Goal: Task Accomplishment & Management: Use online tool/utility

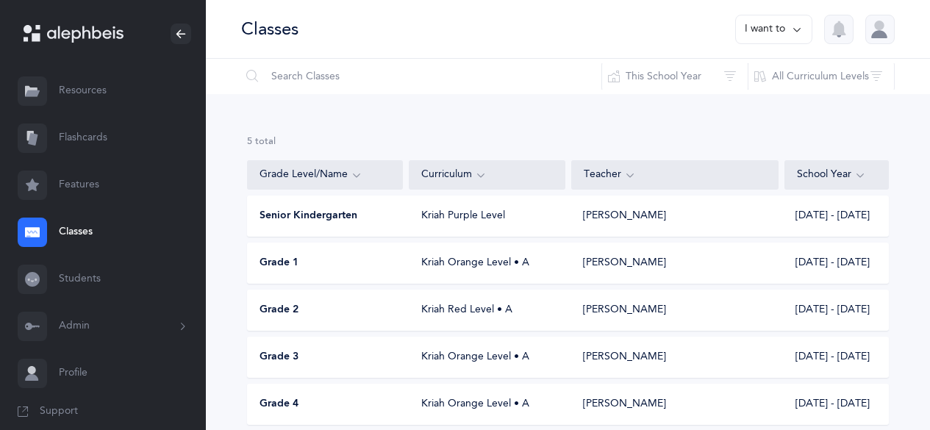
scroll to position [60, 0]
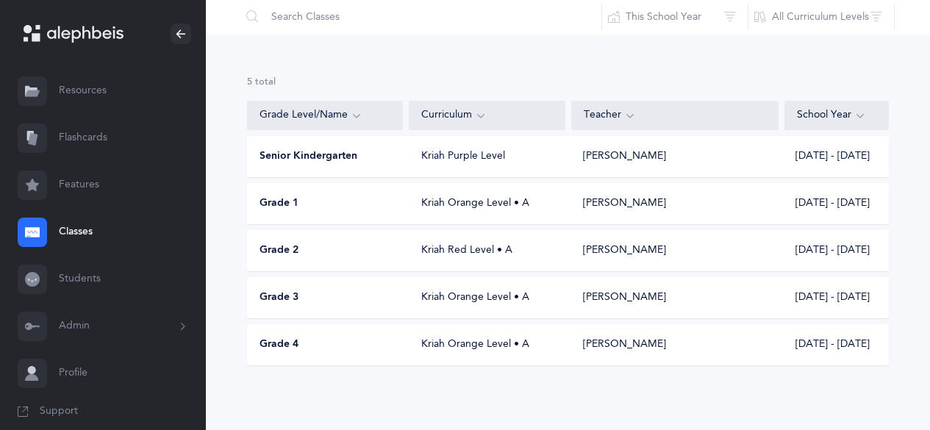
click at [304, 346] on div "Grade 4" at bounding box center [326, 345] width 156 height 15
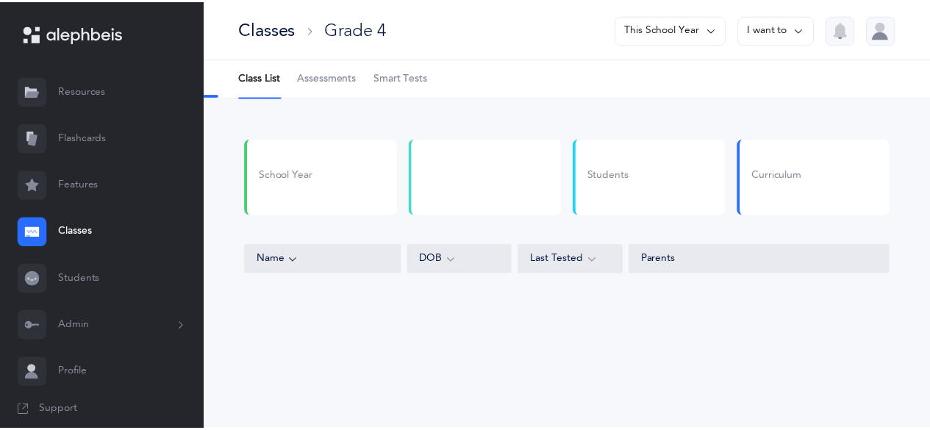
select select "4"
select select "9"
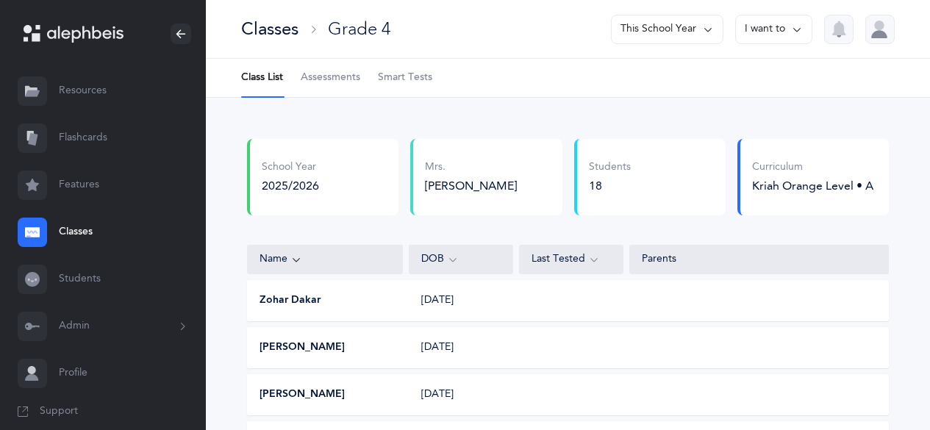
click at [335, 71] on span "Assessments" at bounding box center [331, 78] width 60 height 15
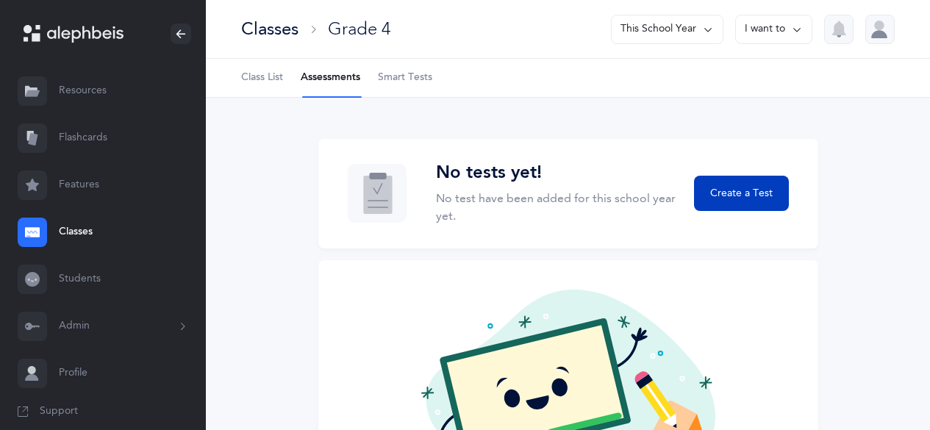
click at [735, 198] on span "Create a Test" at bounding box center [741, 193] width 63 height 15
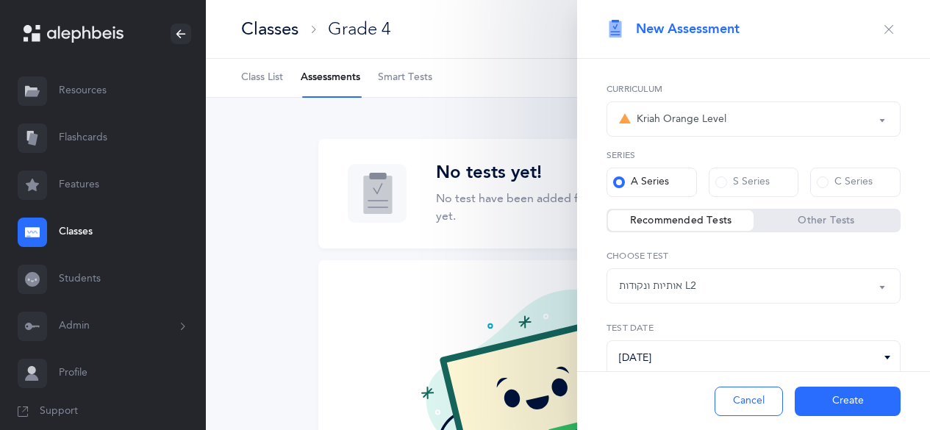
click at [672, 116] on div "Kriah Orange Level" at bounding box center [672, 119] width 107 height 18
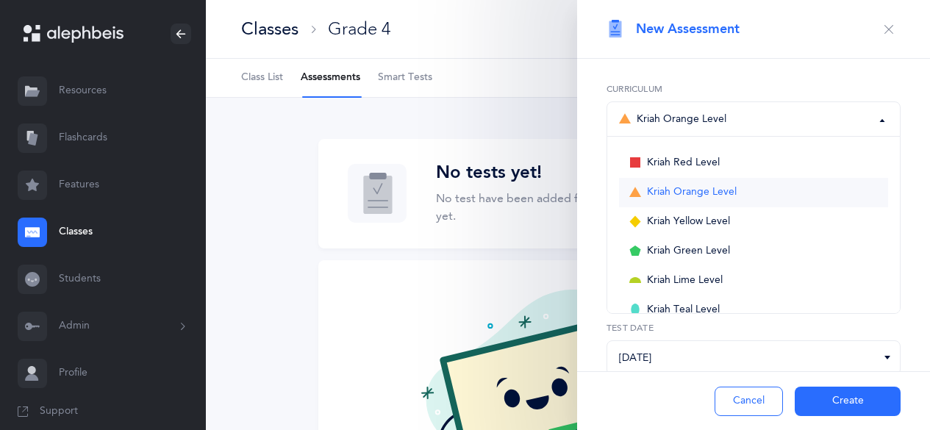
click at [686, 188] on span "Kriah Orange Level" at bounding box center [692, 192] width 90 height 13
select select "4"
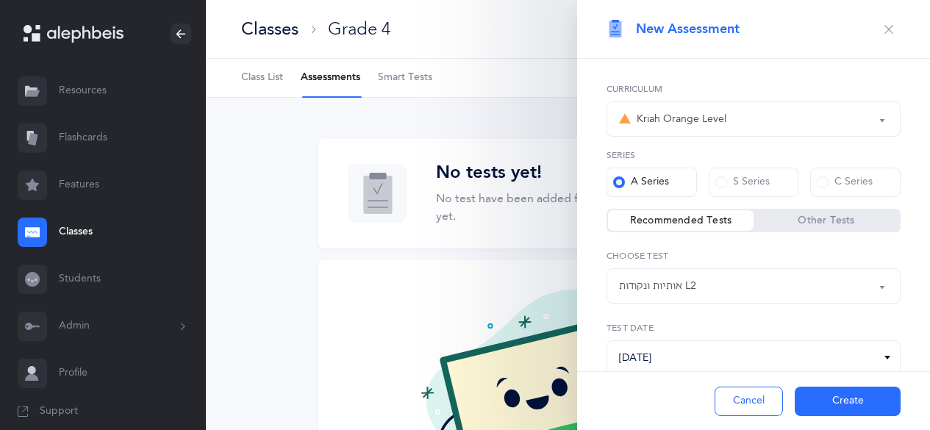
click at [776, 290] on div "אותיות ונקודות L2" at bounding box center [753, 286] width 269 height 25
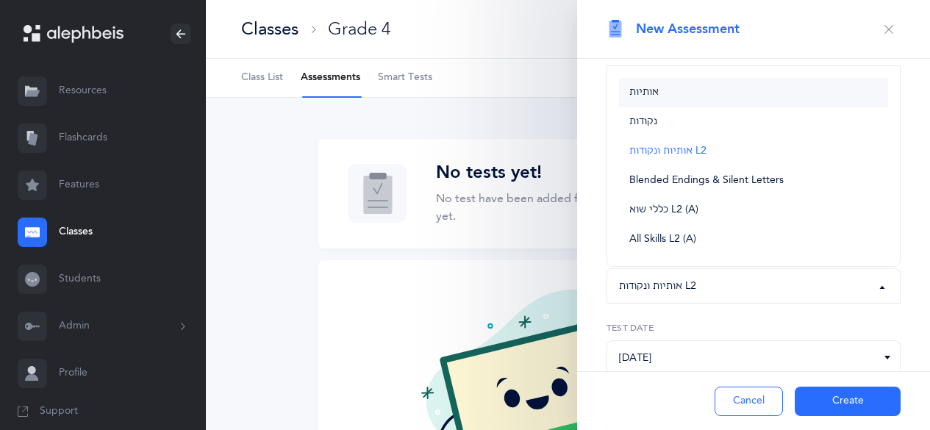
click at [633, 84] on link "אותיות" at bounding box center [753, 92] width 269 height 29
select select "2"
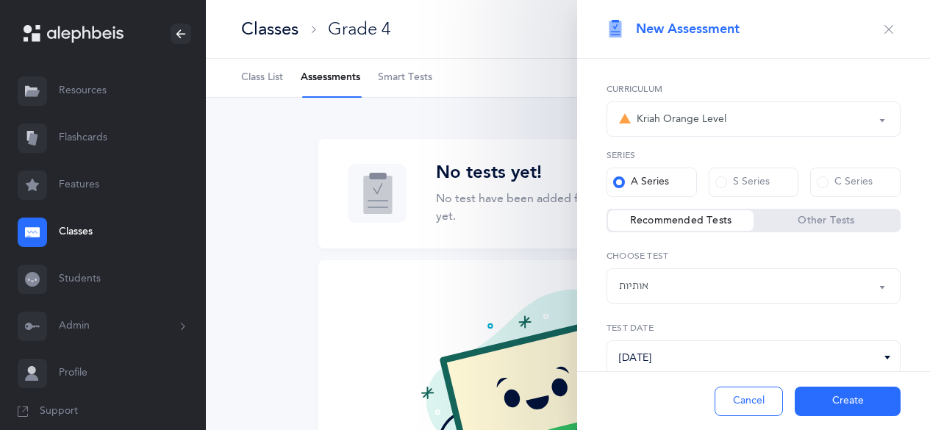
click at [843, 415] on button "Create" at bounding box center [848, 401] width 106 height 29
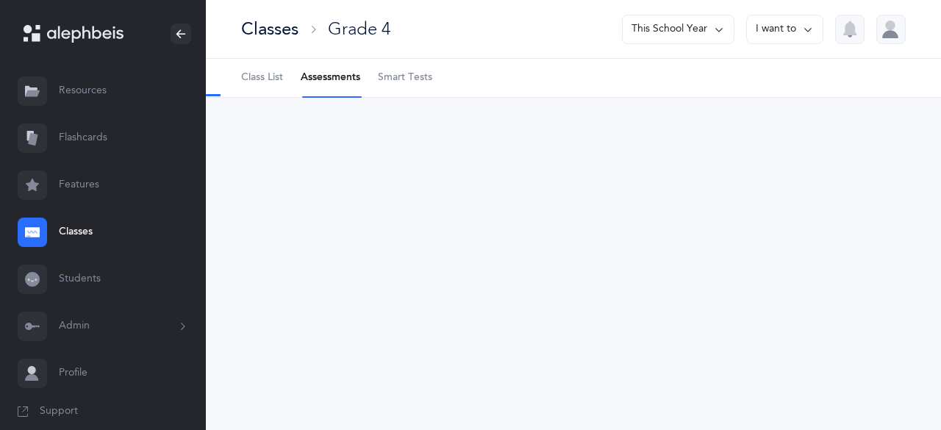
select select "2"
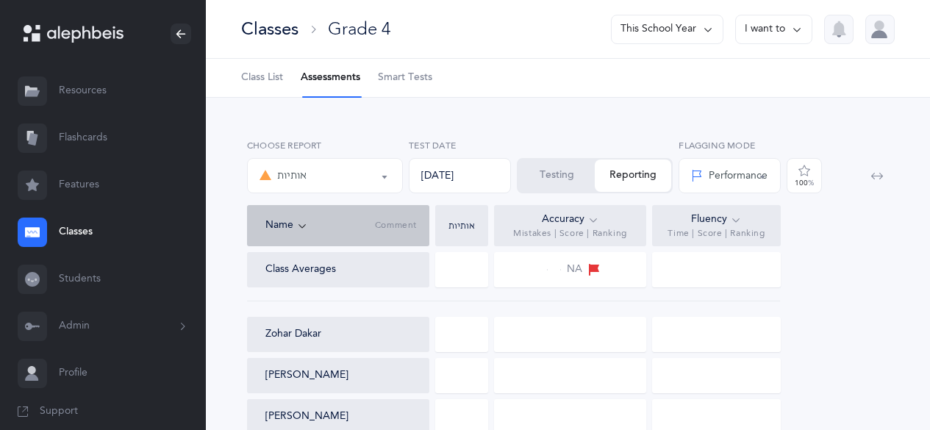
click at [547, 188] on button "Testing" at bounding box center [556, 176] width 76 height 32
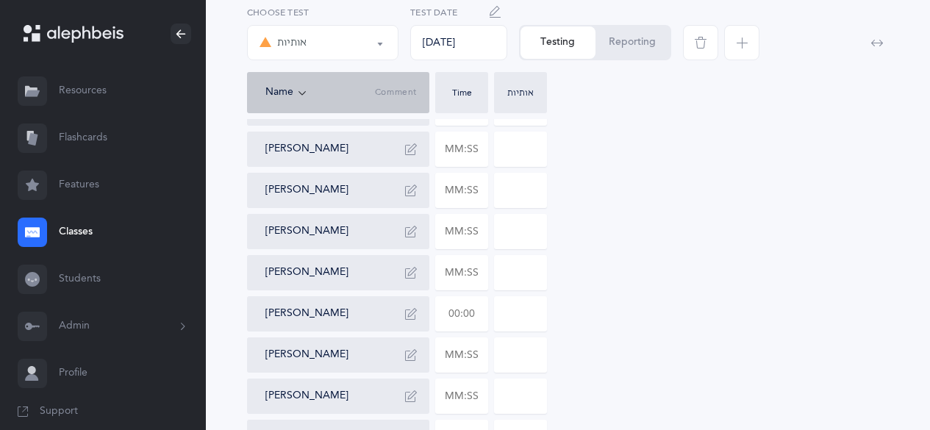
scroll to position [206, 0]
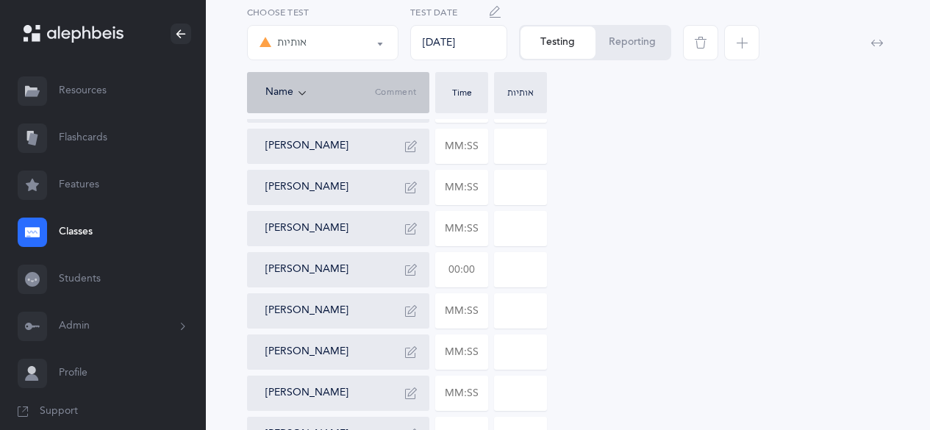
click at [451, 266] on input "text" at bounding box center [461, 270] width 51 height 34
type input "02:16"
type input "0"
click at [515, 276] on input "0" at bounding box center [520, 270] width 51 height 34
type input "13"
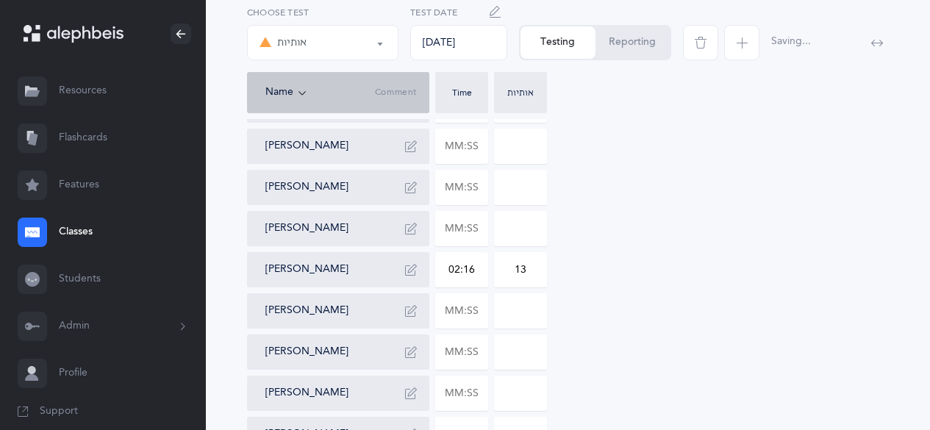
click at [407, 271] on icon "button" at bounding box center [411, 270] width 12 height 12
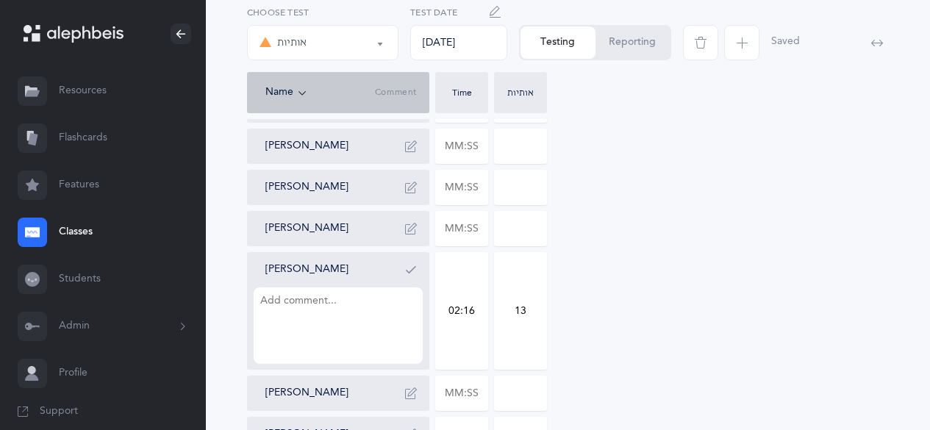
click at [360, 312] on textarea at bounding box center [338, 326] width 169 height 76
type textarea "t"
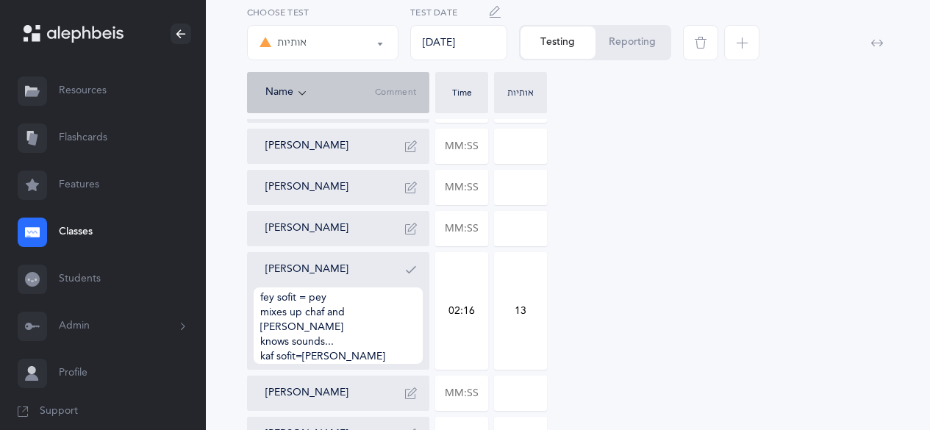
type textarea "taf = tet fey sofit = pey mixes up chaf and [PERSON_NAME] knows sounds... kaf s…"
click at [404, 277] on button "button" at bounding box center [411, 270] width 24 height 24
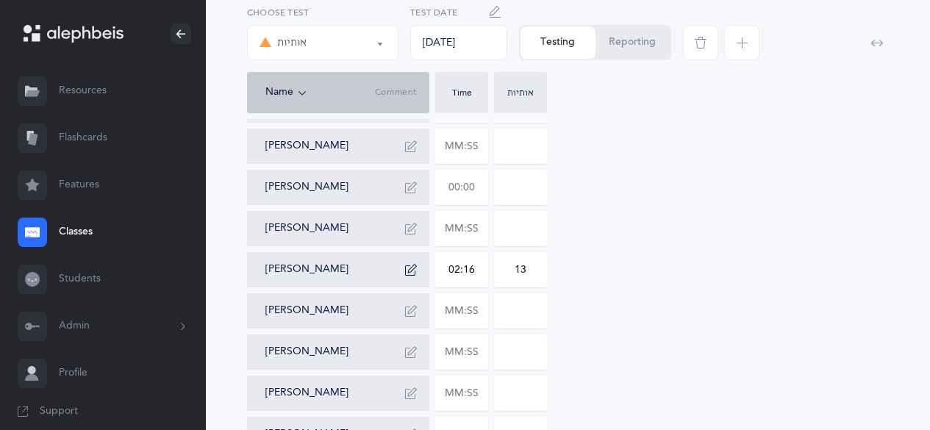
click at [462, 180] on input "text" at bounding box center [461, 188] width 51 height 34
type input "02:41"
type input "25"
click at [417, 190] on button "button" at bounding box center [411, 188] width 24 height 24
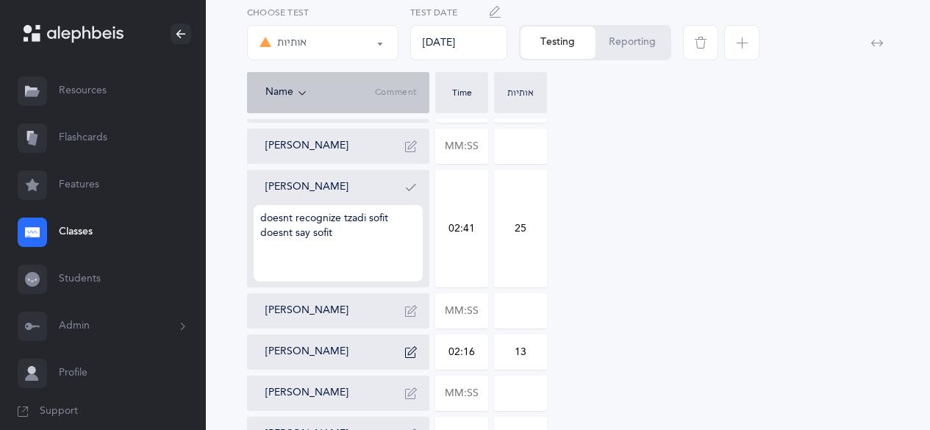
click at [403, 218] on textarea "doesnt recognize tzadi sofit doesnt say sofit" at bounding box center [338, 243] width 169 height 76
click at [375, 246] on textarea "doesnt recognize tzadi sofit or koof doesnt say sofit" at bounding box center [338, 243] width 169 height 76
type textarea "doesnt recognize tzadi sofit or koof doesnt say sofit tet=taf"
click at [422, 185] on button "button" at bounding box center [411, 188] width 24 height 24
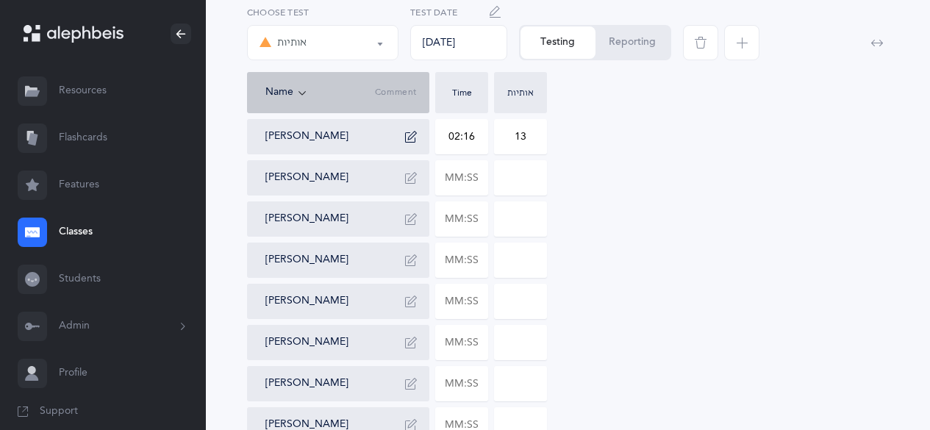
scroll to position [340, 0]
click at [451, 218] on input "text" at bounding box center [461, 218] width 51 height 34
type input "00:49"
type input "2"
click at [410, 224] on button "button" at bounding box center [411, 218] width 24 height 24
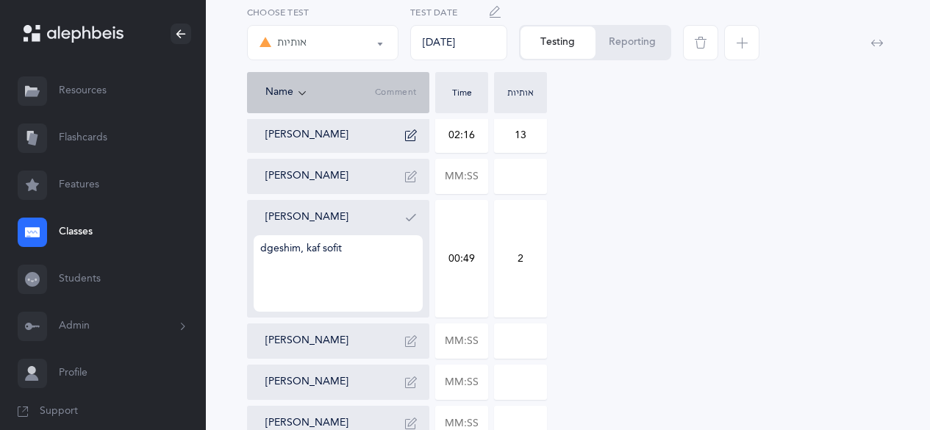
type textarea "dgeshim, kaf sofit"
click at [410, 218] on icon "button" at bounding box center [411, 218] width 12 height 12
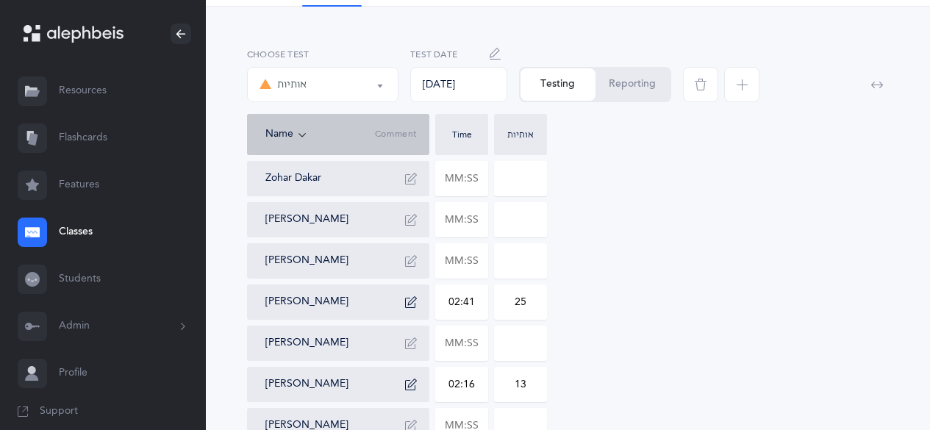
scroll to position [88, 0]
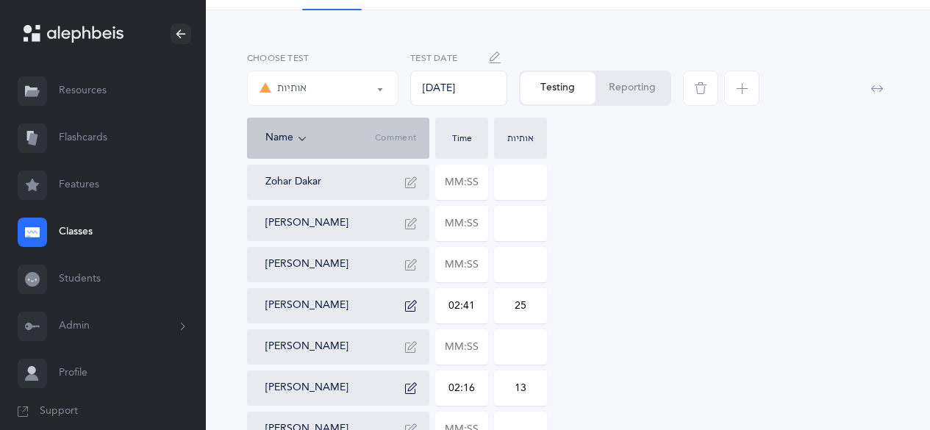
click at [391, 97] on button "אותיות" at bounding box center [322, 88] width 151 height 35
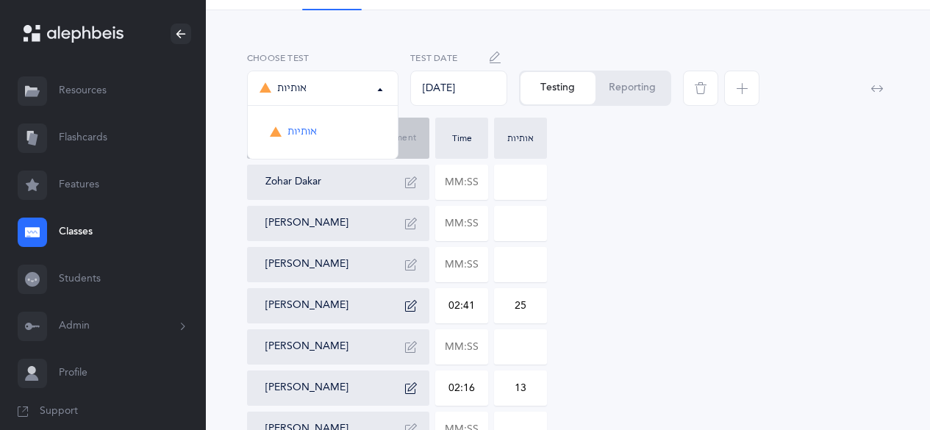
click at [391, 95] on button "אותיות" at bounding box center [322, 88] width 151 height 35
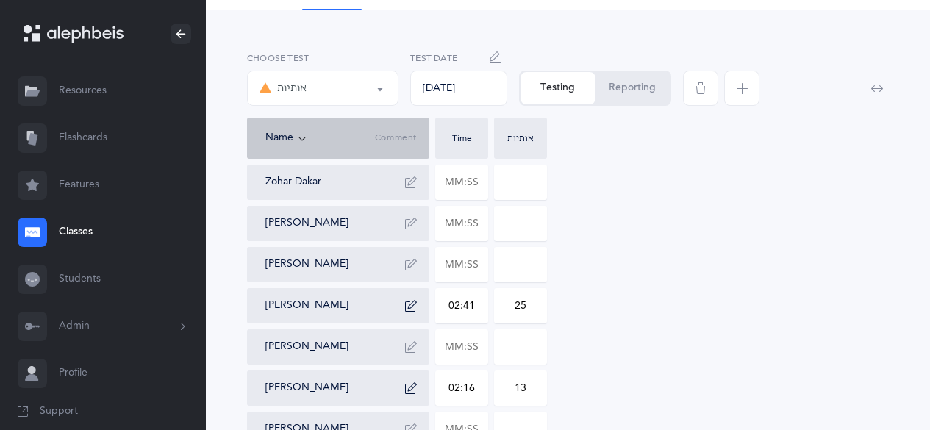
scroll to position [0, 0]
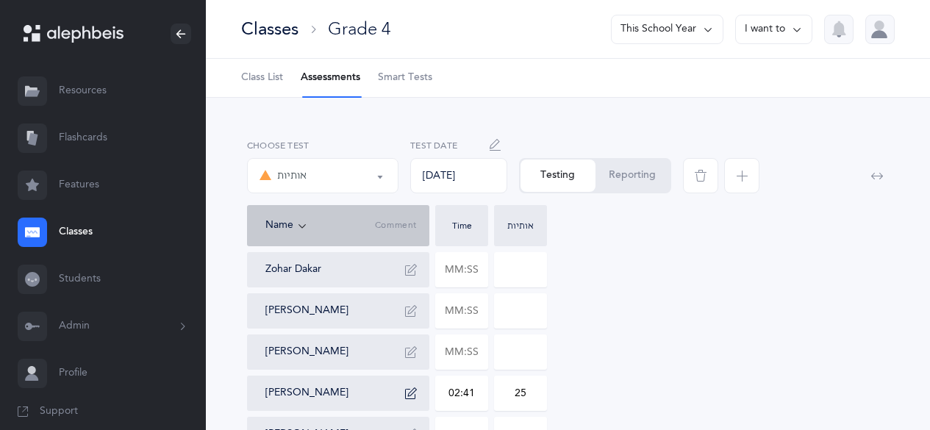
click at [632, 164] on button "Reporting" at bounding box center [633, 176] width 74 height 32
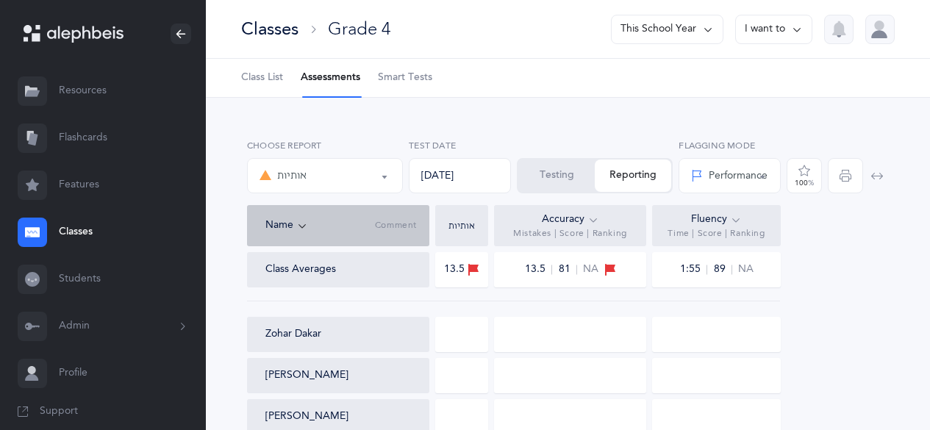
click at [760, 23] on button "I want to" at bounding box center [773, 29] width 77 height 29
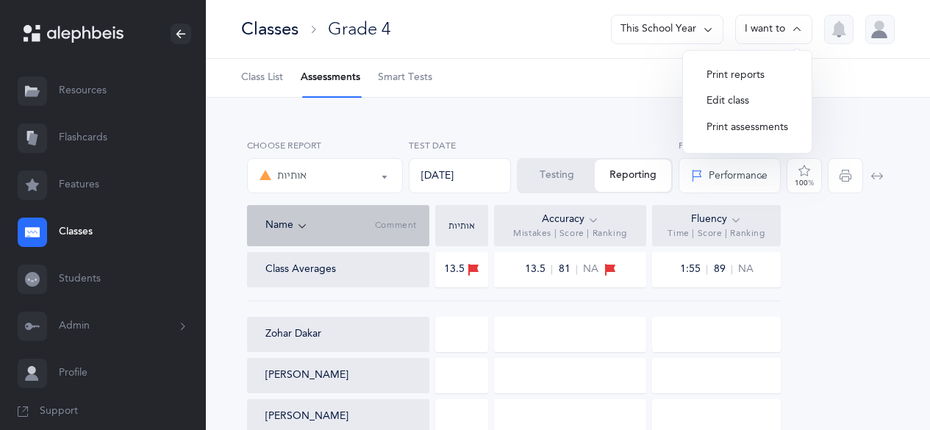
click at [448, 141] on label "Test Date" at bounding box center [460, 145] width 102 height 13
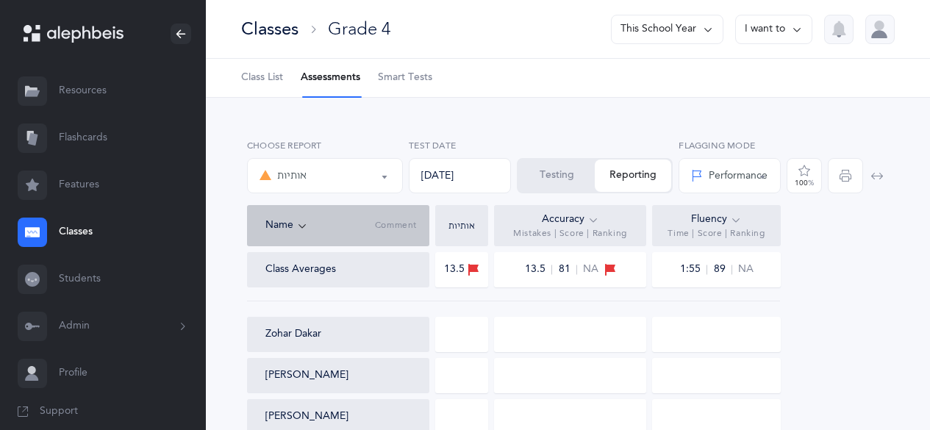
click at [263, 73] on span "Class List" at bounding box center [262, 78] width 42 height 15
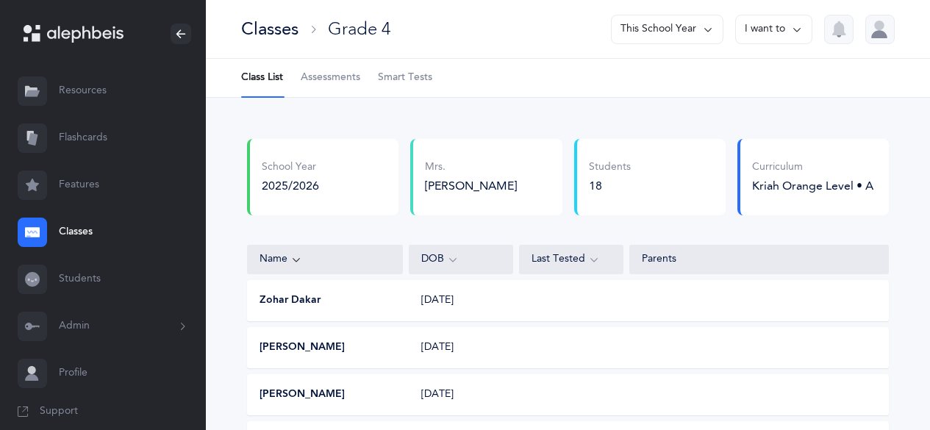
click at [311, 71] on span "Assessments" at bounding box center [331, 78] width 60 height 15
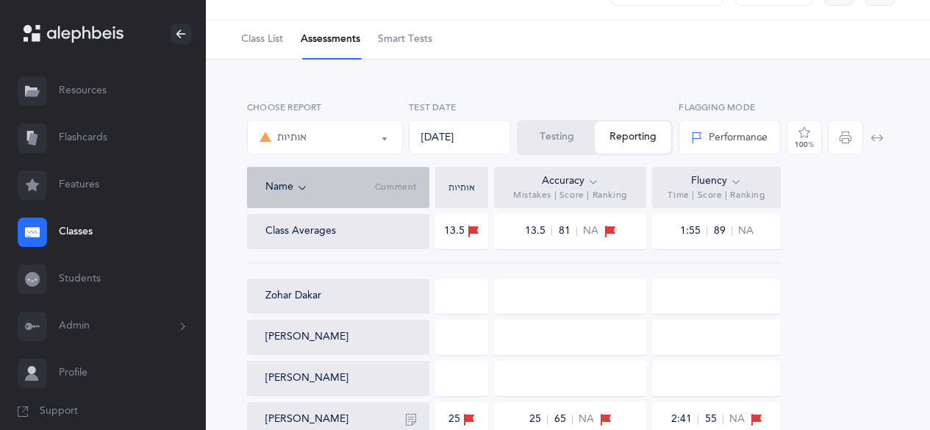
scroll to position [38, 0]
click at [382, 143] on button "אותיות" at bounding box center [325, 138] width 156 height 35
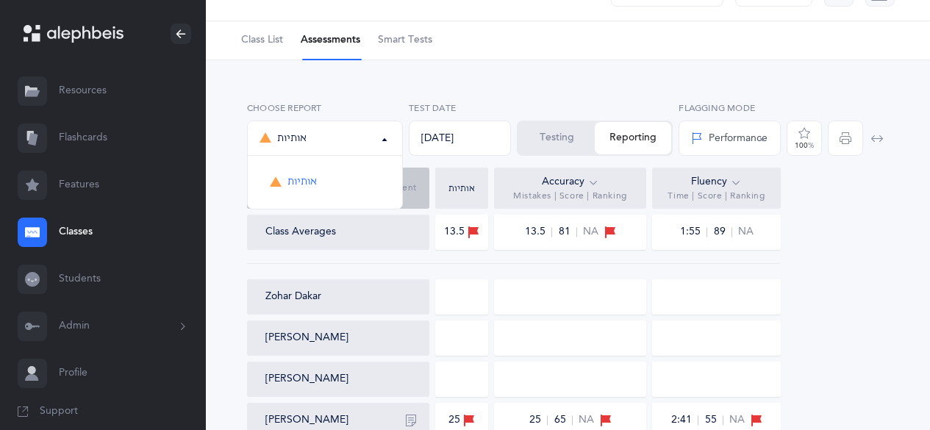
click at [382, 143] on button "אותיות" at bounding box center [325, 138] width 156 height 35
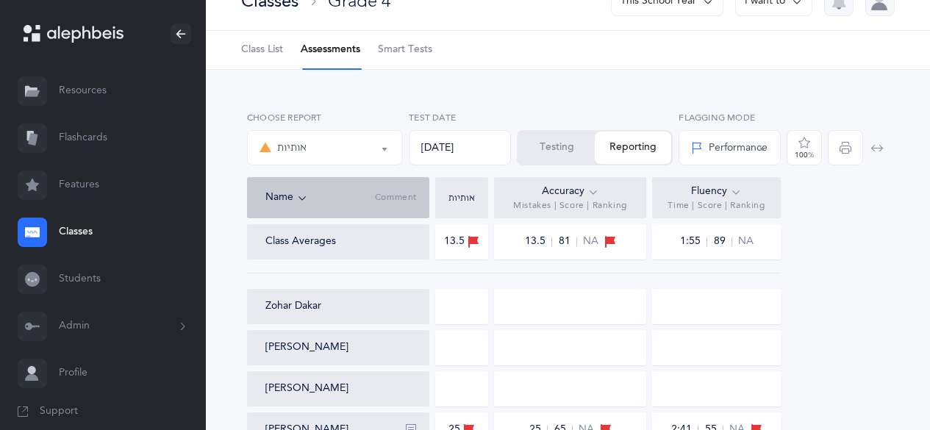
scroll to position [0, 0]
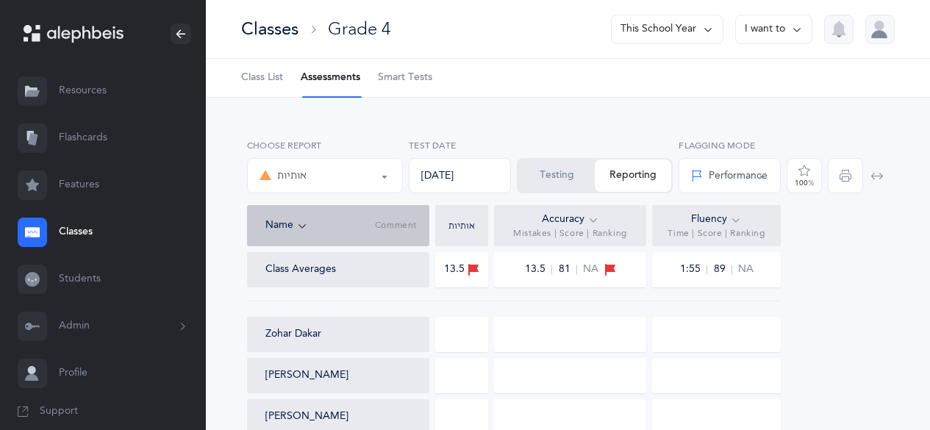
click at [784, 32] on button "I want to" at bounding box center [773, 29] width 77 height 29
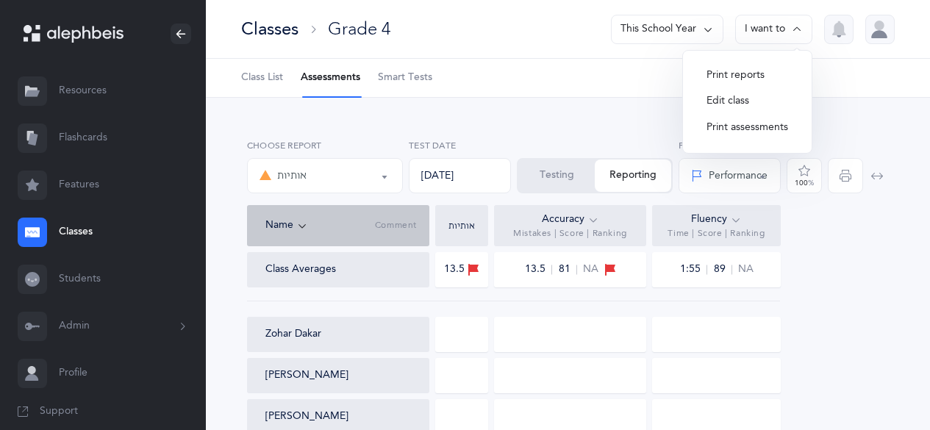
click at [784, 32] on button "I want to" at bounding box center [773, 29] width 77 height 29
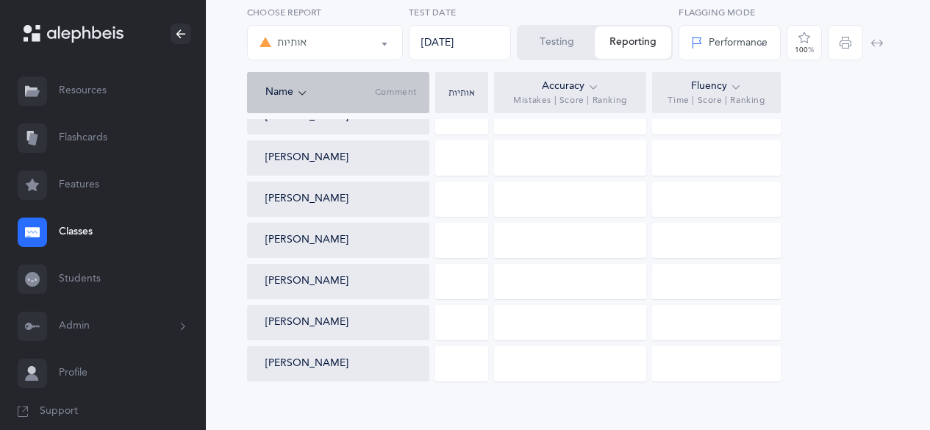
scroll to position [693, 0]
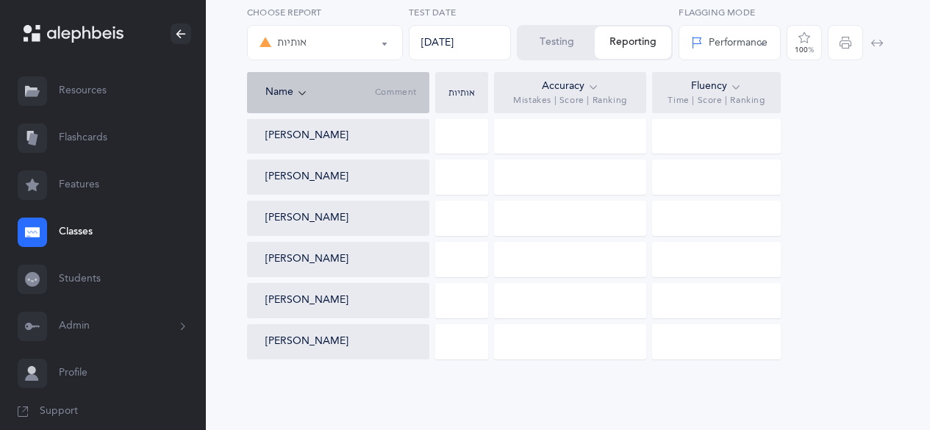
click at [384, 42] on button "אותיות" at bounding box center [325, 42] width 156 height 35
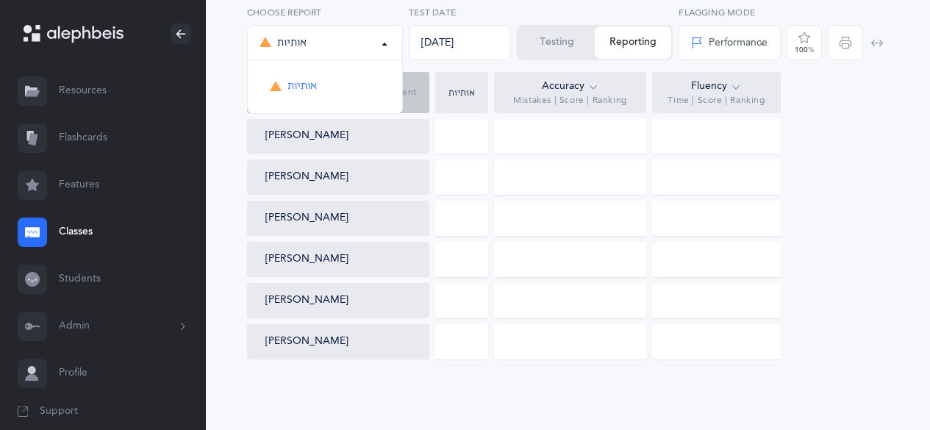
click at [384, 42] on button "אותיות" at bounding box center [325, 42] width 156 height 35
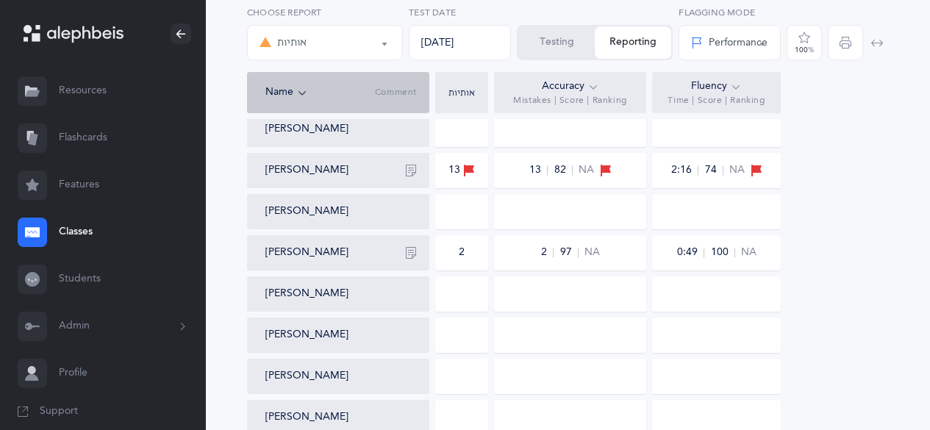
scroll to position [0, 0]
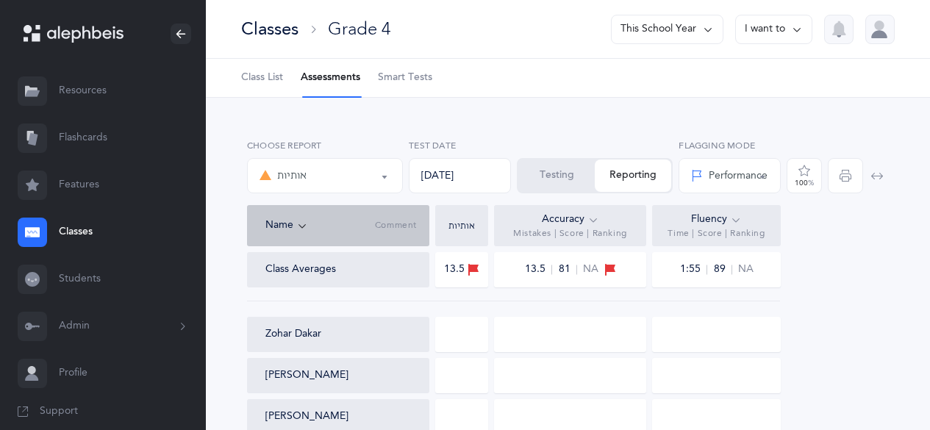
click at [556, 188] on button "Testing" at bounding box center [556, 176] width 76 height 32
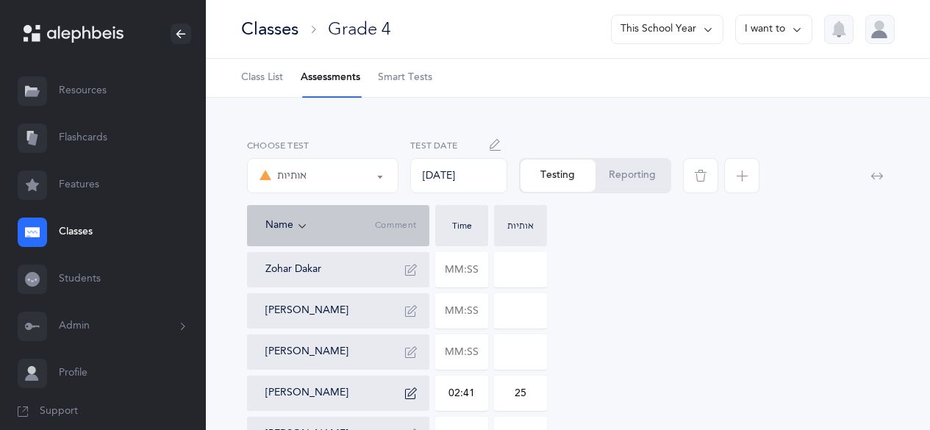
click at [747, 195] on div at bounding box center [758, 172] width 163 height 66
click at [745, 186] on span "button" at bounding box center [741, 175] width 35 height 35
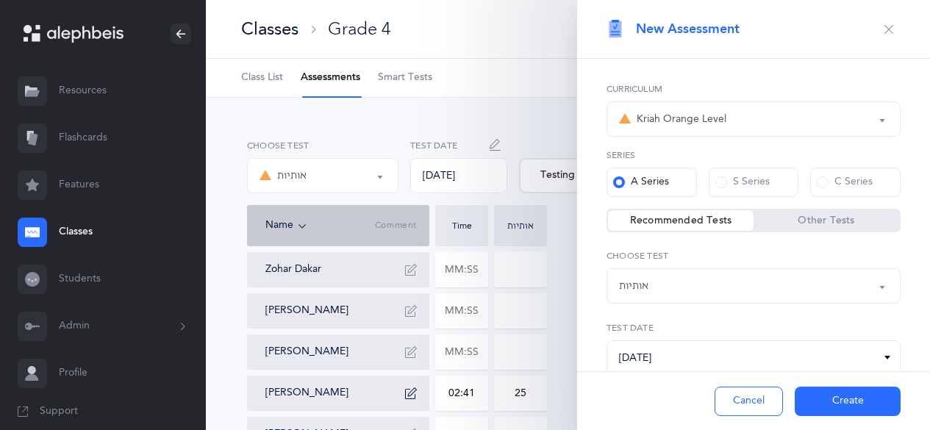
click at [657, 288] on div "אותיות" at bounding box center [753, 286] width 269 height 25
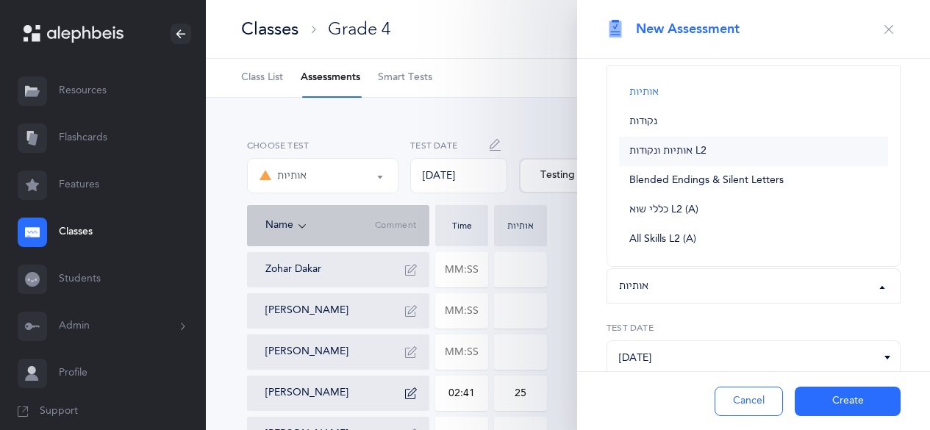
click at [643, 149] on span "אותיות ונקודות L2" at bounding box center [667, 151] width 77 height 13
select select "9"
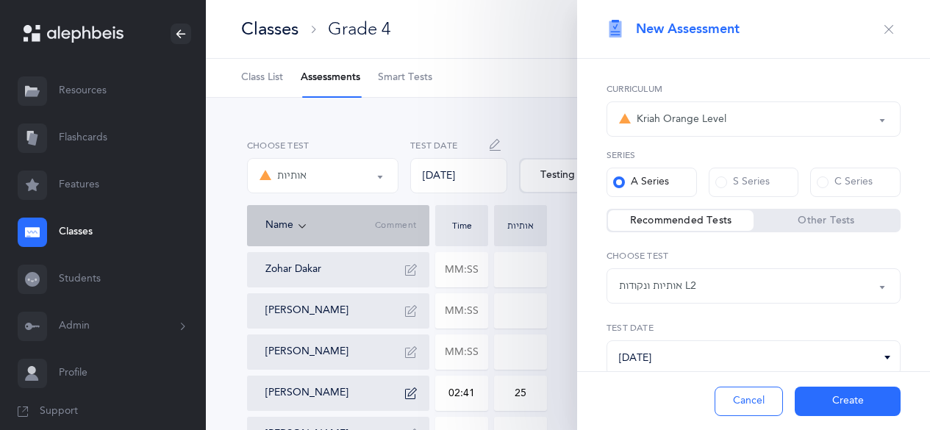
click at [852, 401] on button "Create" at bounding box center [848, 401] width 106 height 29
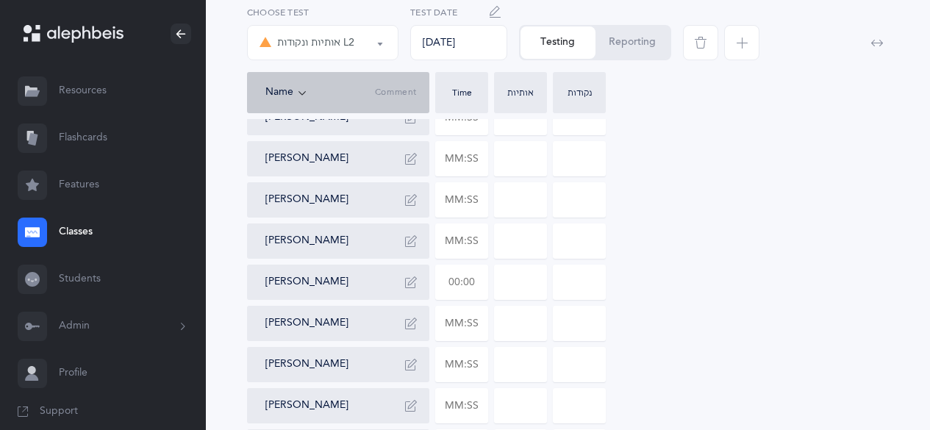
scroll to position [235, 0]
click at [463, 322] on input "text" at bounding box center [461, 323] width 51 height 34
click at [521, 335] on input at bounding box center [520, 323] width 51 height 34
type input "01:11"
type input "0"
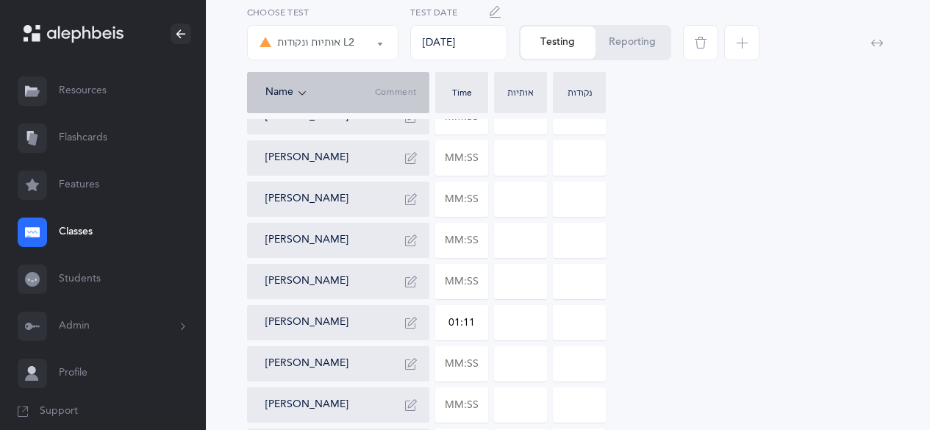
type input "0"
drag, startPoint x: 521, startPoint y: 335, endPoint x: 445, endPoint y: 335, distance: 76.5
click at [445, 335] on div "Zohar Dakar [PERSON_NAME] [PERSON_NAME] [PERSON_NAME] [PERSON_NAME] [PERSON_NAM…" at bounding box center [568, 384] width 642 height 735
type input "3"
drag, startPoint x: 576, startPoint y: 328, endPoint x: 616, endPoint y: 329, distance: 39.7
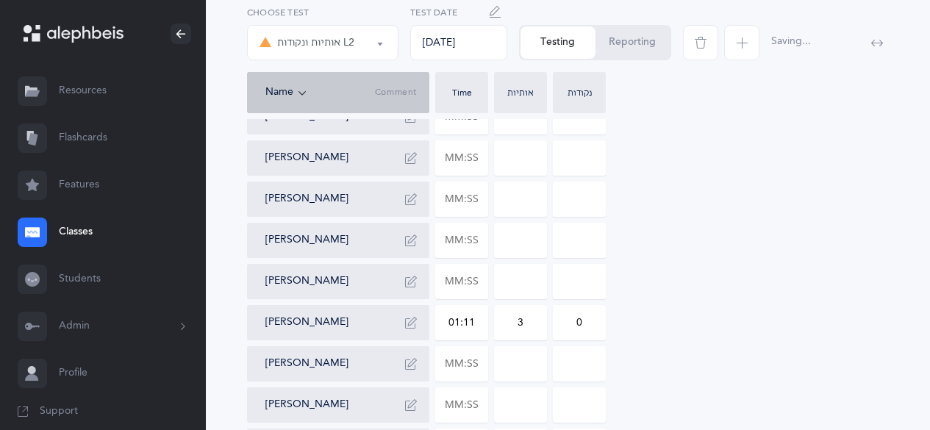
click at [616, 329] on div "Zohar Dakar [PERSON_NAME] [PERSON_NAME] [PERSON_NAME] [PERSON_NAME] [PERSON_NAM…" at bounding box center [568, 384] width 642 height 735
type input "1"
click at [416, 322] on icon "button" at bounding box center [411, 323] width 12 height 12
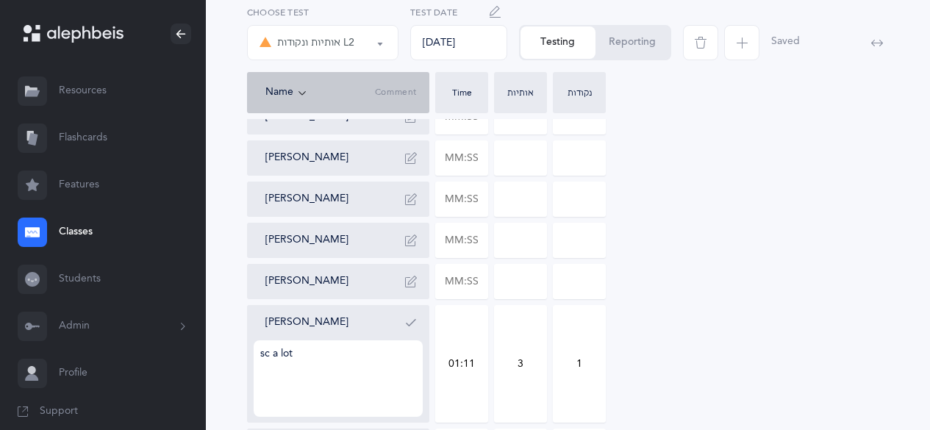
type textarea "sc a lot"
click at [416, 322] on icon "button" at bounding box center [411, 323] width 12 height 12
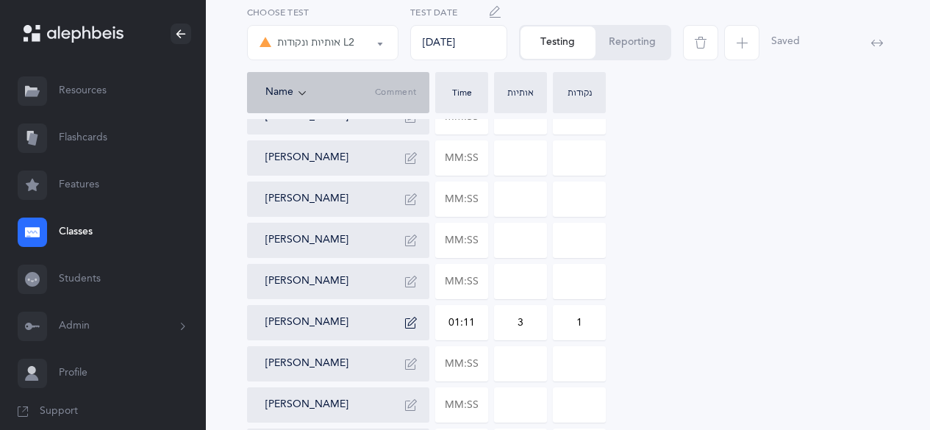
click at [416, 322] on icon "button" at bounding box center [411, 323] width 12 height 12
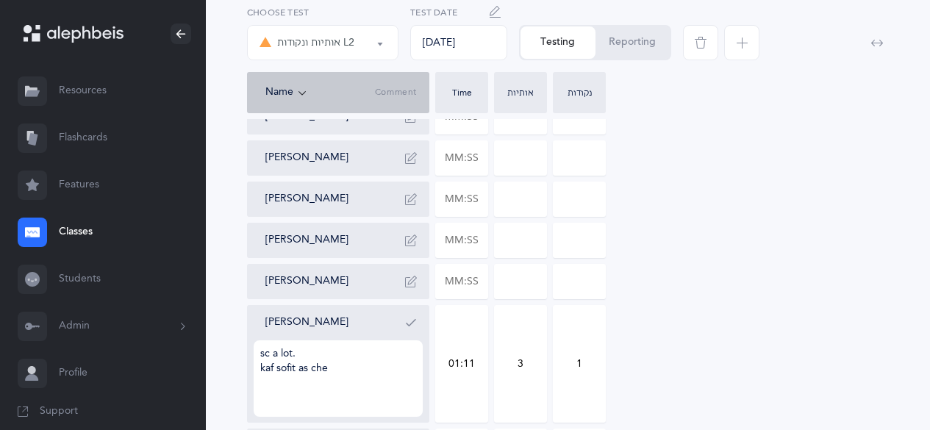
type textarea "sc a lot. [PERSON_NAME] as [PERSON_NAME]"
click at [416, 322] on icon "button" at bounding box center [411, 323] width 12 height 12
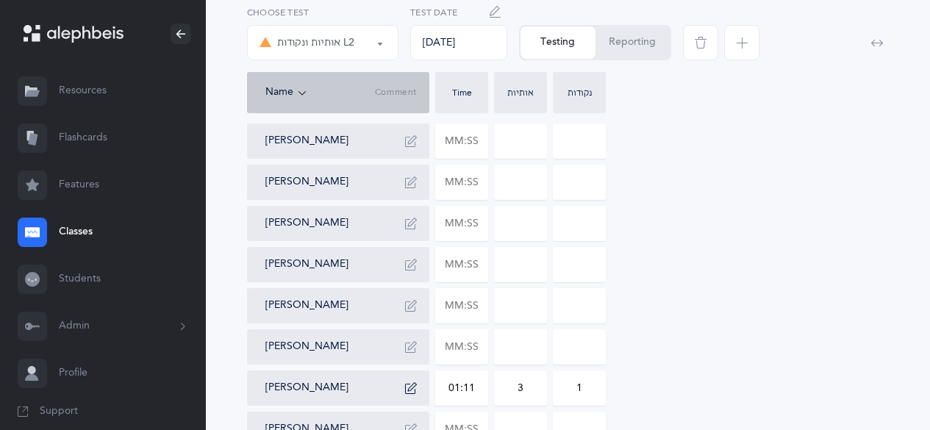
scroll to position [169, 0]
click at [443, 226] on input "text" at bounding box center [461, 224] width 51 height 34
click at [508, 229] on input at bounding box center [520, 224] width 51 height 34
type input "02:48"
type input "0"
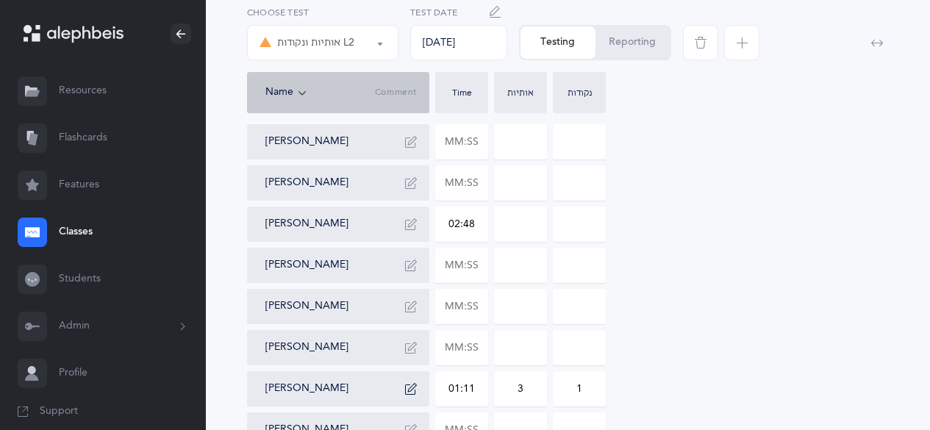
type input "0"
drag, startPoint x: 510, startPoint y: 229, endPoint x: 546, endPoint y: 230, distance: 36.1
click at [546, 230] on input "0" at bounding box center [520, 224] width 51 height 34
type input "5"
drag, startPoint x: 568, startPoint y: 225, endPoint x: 626, endPoint y: 236, distance: 58.4
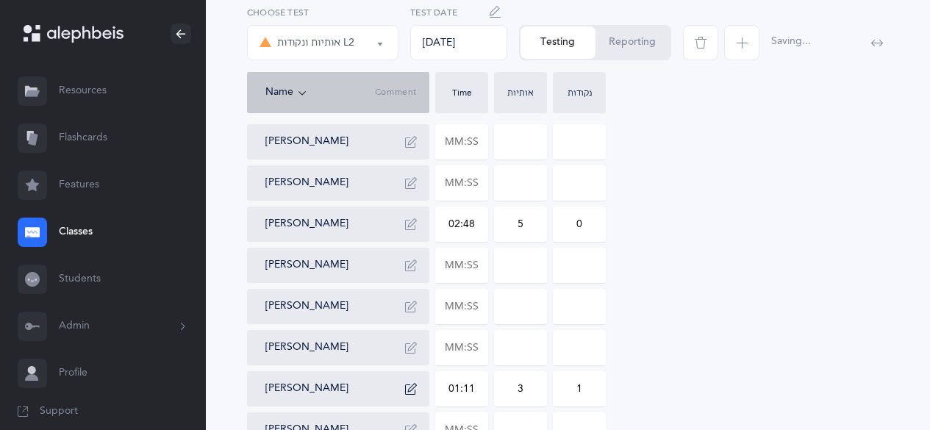
type input "18"
click at [413, 232] on button "button" at bounding box center [411, 225] width 24 height 24
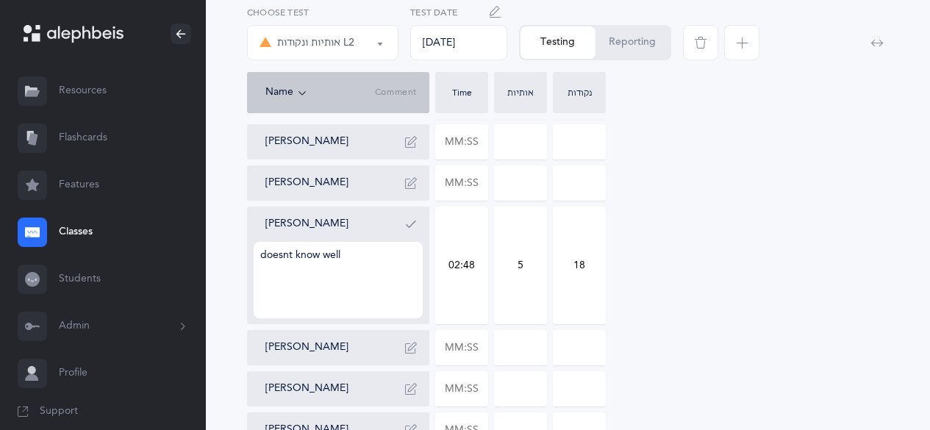
type textarea "doesnt know well"
drag, startPoint x: 413, startPoint y: 232, endPoint x: 407, endPoint y: 244, distance: 12.8
click at [407, 244] on div "[PERSON_NAME] doesnt know well" at bounding box center [343, 266] width 157 height 106
click at [413, 234] on button "button" at bounding box center [411, 225] width 24 height 24
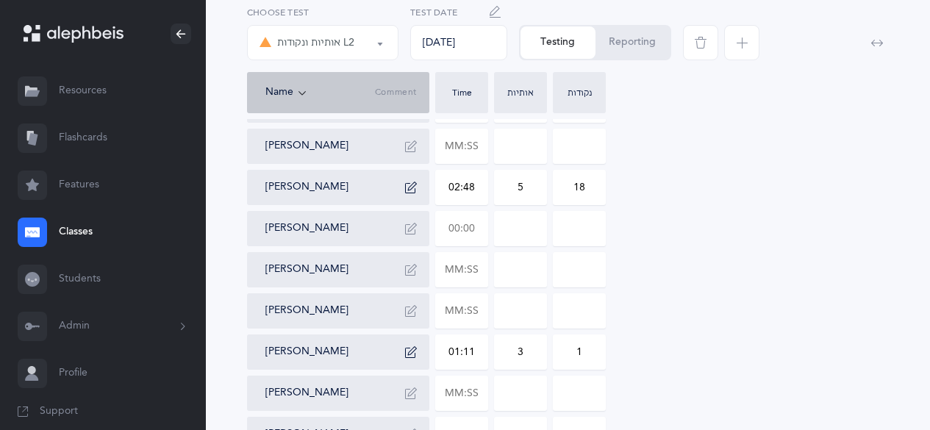
scroll to position [207, 0]
click at [471, 265] on input "text" at bounding box center [461, 269] width 51 height 34
click at [506, 270] on input at bounding box center [520, 269] width 51 height 34
type input "01:41"
type input "0"
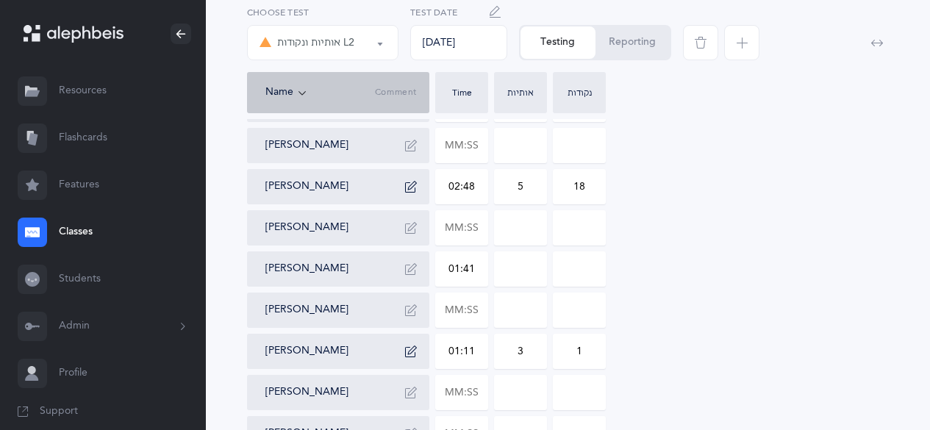
type input "0"
drag, startPoint x: 506, startPoint y: 270, endPoint x: 542, endPoint y: 265, distance: 36.3
click at [542, 265] on input "0" at bounding box center [520, 269] width 51 height 34
type input "4"
drag, startPoint x: 593, startPoint y: 276, endPoint x: 572, endPoint y: 275, distance: 20.6
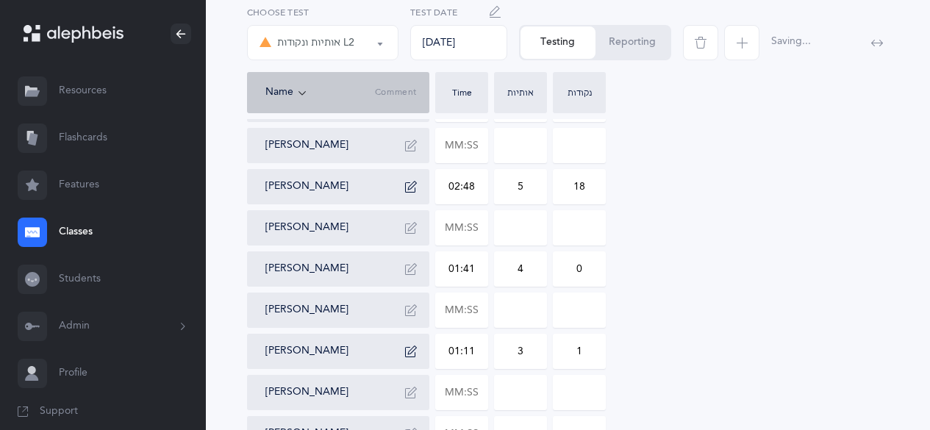
click at [572, 275] on input "0" at bounding box center [579, 269] width 51 height 34
type input "14"
click at [413, 268] on icon "button" at bounding box center [411, 269] width 12 height 12
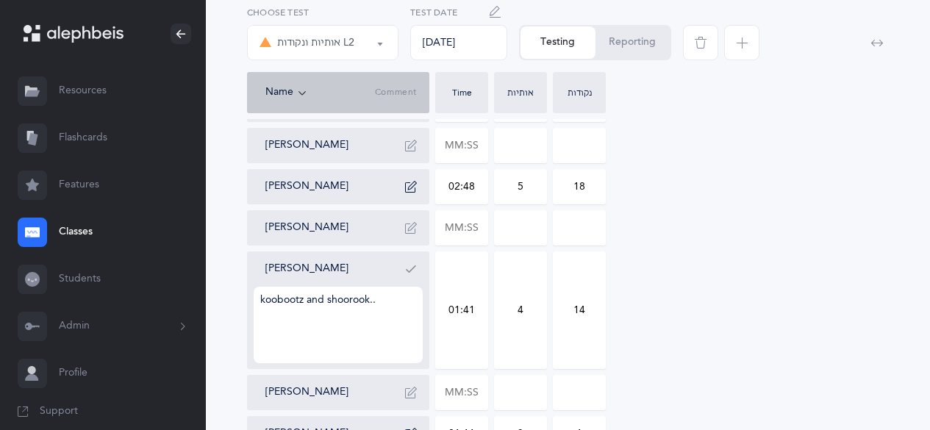
type textarea "koobootz and shoorook..."
click at [413, 268] on icon "button" at bounding box center [411, 269] width 12 height 12
